Goal: Navigation & Orientation: Understand site structure

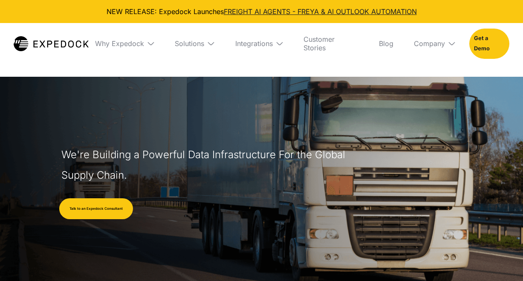
select select
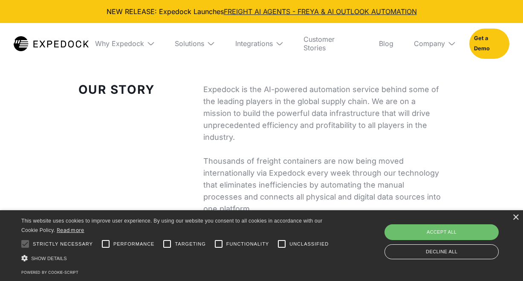
scroll to position [355, 0]
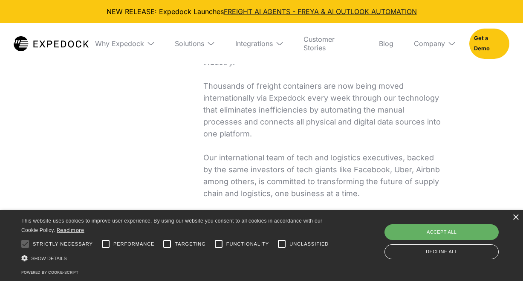
click at [442, 232] on div "Accept all" at bounding box center [441, 231] width 114 height 15
checkbox input "true"
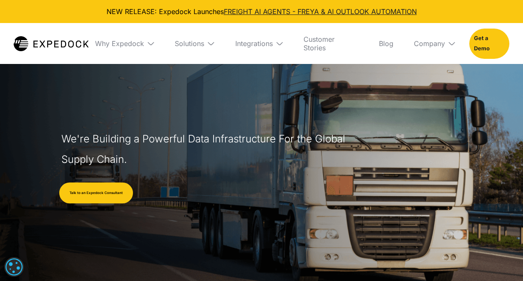
scroll to position [0, 0]
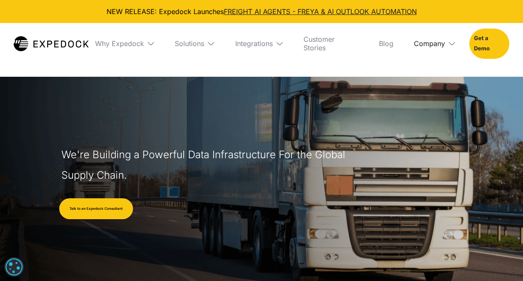
click at [444, 44] on div "Company" at bounding box center [429, 43] width 31 height 9
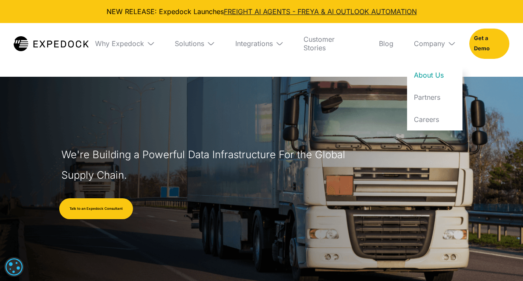
click at [433, 69] on link "About Us" at bounding box center [434, 75] width 55 height 22
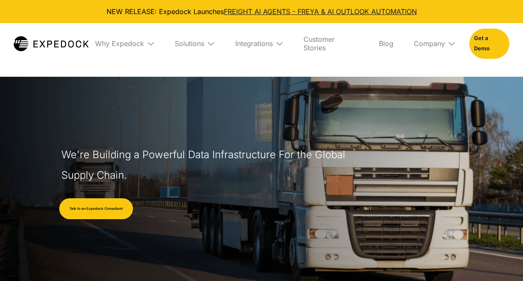
select select
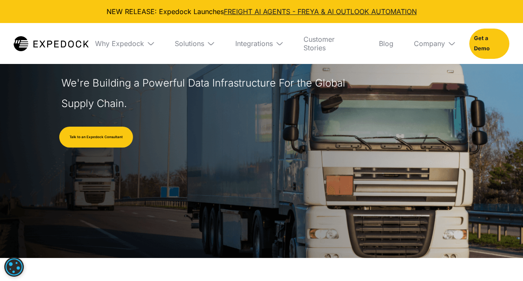
scroll to position [71, 0]
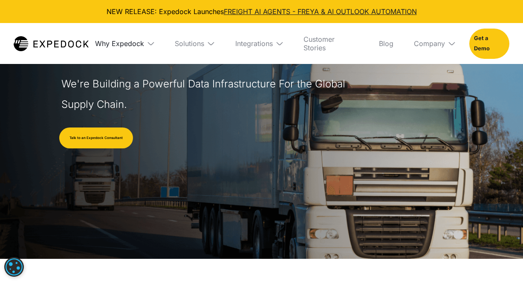
click at [136, 40] on div "Why Expedock" at bounding box center [119, 43] width 49 height 9
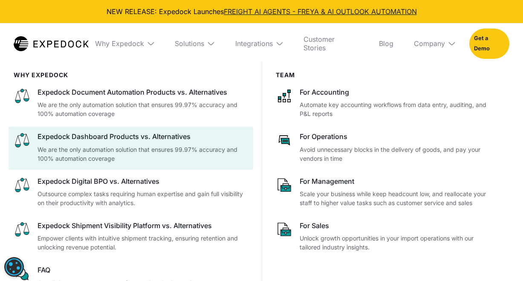
scroll to position [1278, 0]
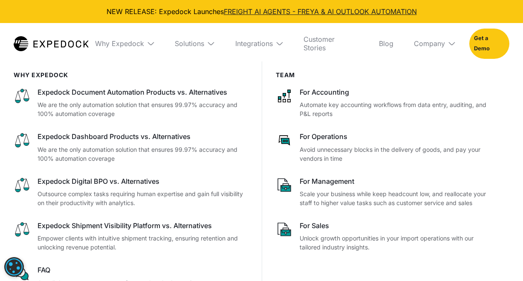
click at [213, 44] on img at bounding box center [211, 43] width 9 height 9
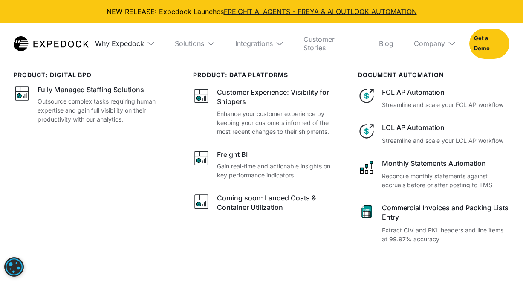
click at [132, 43] on div "Why Expedock" at bounding box center [119, 43] width 49 height 9
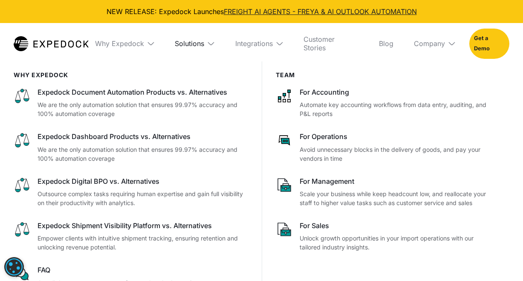
click at [190, 41] on div "Solutions" at bounding box center [189, 43] width 29 height 9
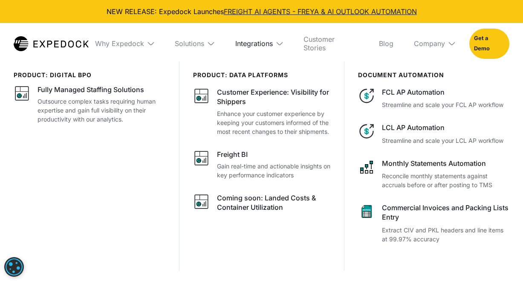
click at [240, 45] on div "Integrations" at bounding box center [253, 43] width 37 height 9
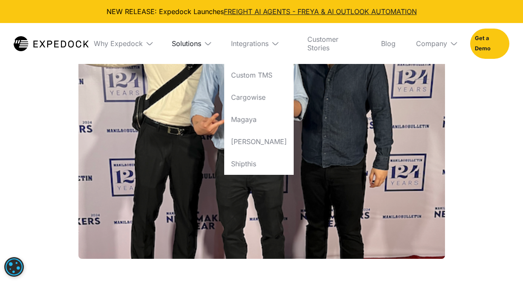
click at [184, 47] on div "Solutions" at bounding box center [186, 43] width 29 height 9
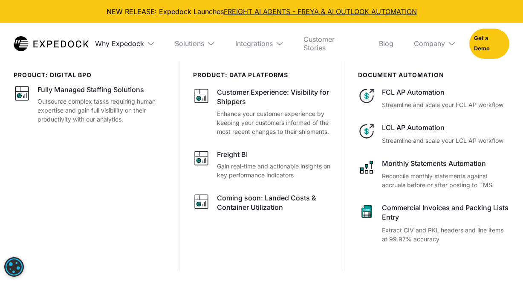
click at [127, 42] on div "Why Expedock" at bounding box center [119, 43] width 49 height 9
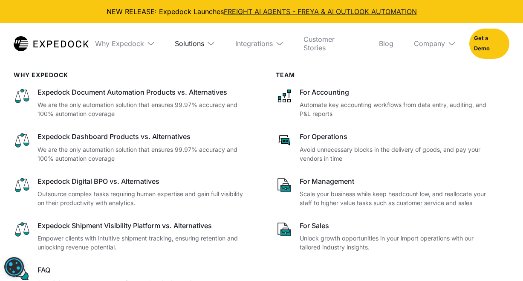
click at [183, 40] on div "Solutions" at bounding box center [189, 43] width 29 height 9
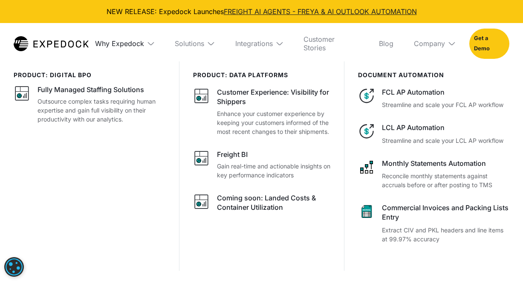
click at [139, 43] on div "Why Expedock" at bounding box center [119, 43] width 49 height 9
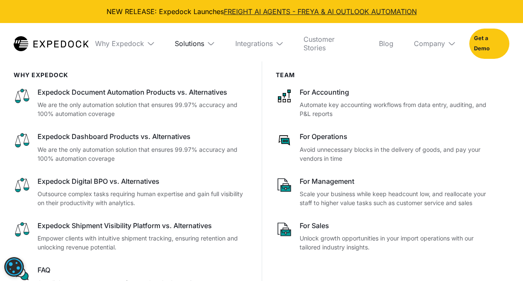
click at [186, 43] on div "Solutions" at bounding box center [189, 43] width 29 height 9
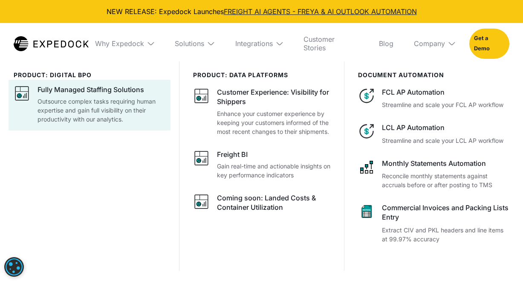
scroll to position [1420, 0]
